Goal: Information Seeking & Learning: Understand process/instructions

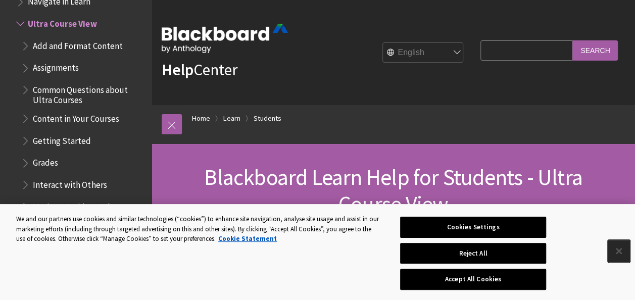
click at [614, 259] on button "Close" at bounding box center [619, 251] width 22 height 22
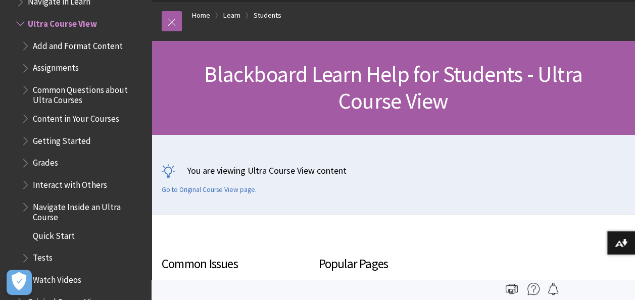
scroll to position [101, 0]
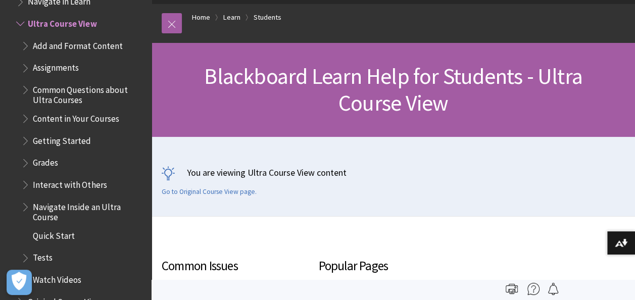
click at [48, 70] on span "Assignments" at bounding box center [56, 67] width 46 height 14
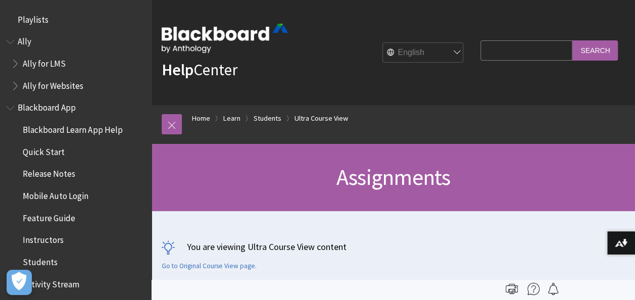
scroll to position [1216, 0]
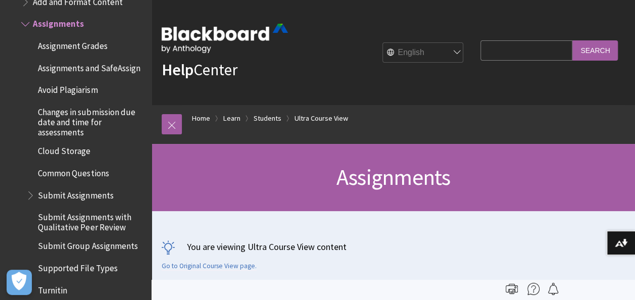
click at [77, 177] on span "Common Questions" at bounding box center [73, 172] width 71 height 14
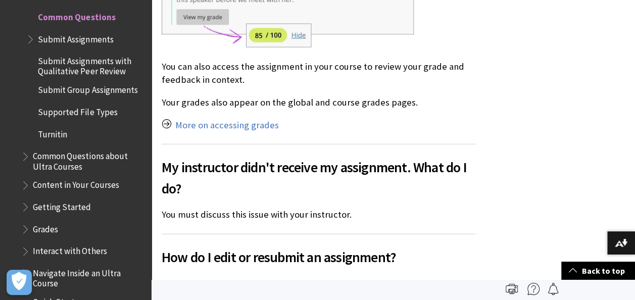
scroll to position [1089, 0]
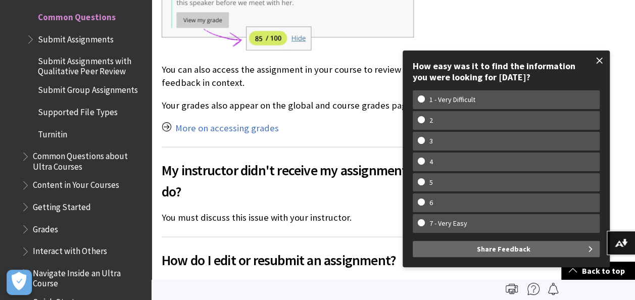
click at [605, 63] on span at bounding box center [599, 60] width 21 height 21
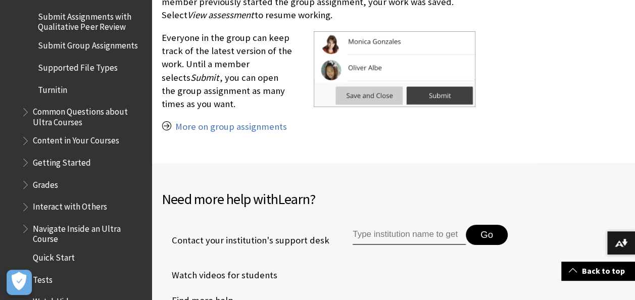
scroll to position [1372, 0]
